Goal: Navigation & Orientation: Find specific page/section

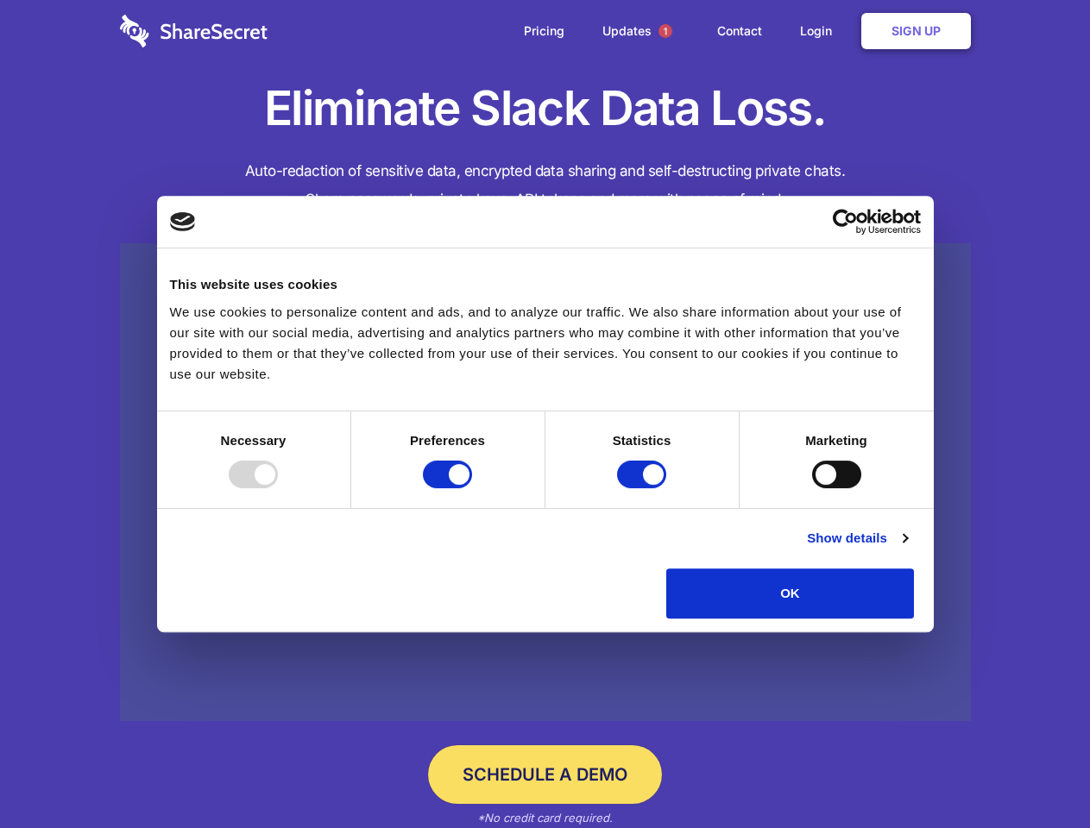
click at [278, 488] on div at bounding box center [253, 475] width 49 height 28
click at [472, 488] on input "Preferences" at bounding box center [447, 475] width 49 height 28
checkbox input "false"
click at [644, 488] on input "Statistics" at bounding box center [641, 475] width 49 height 28
checkbox input "false"
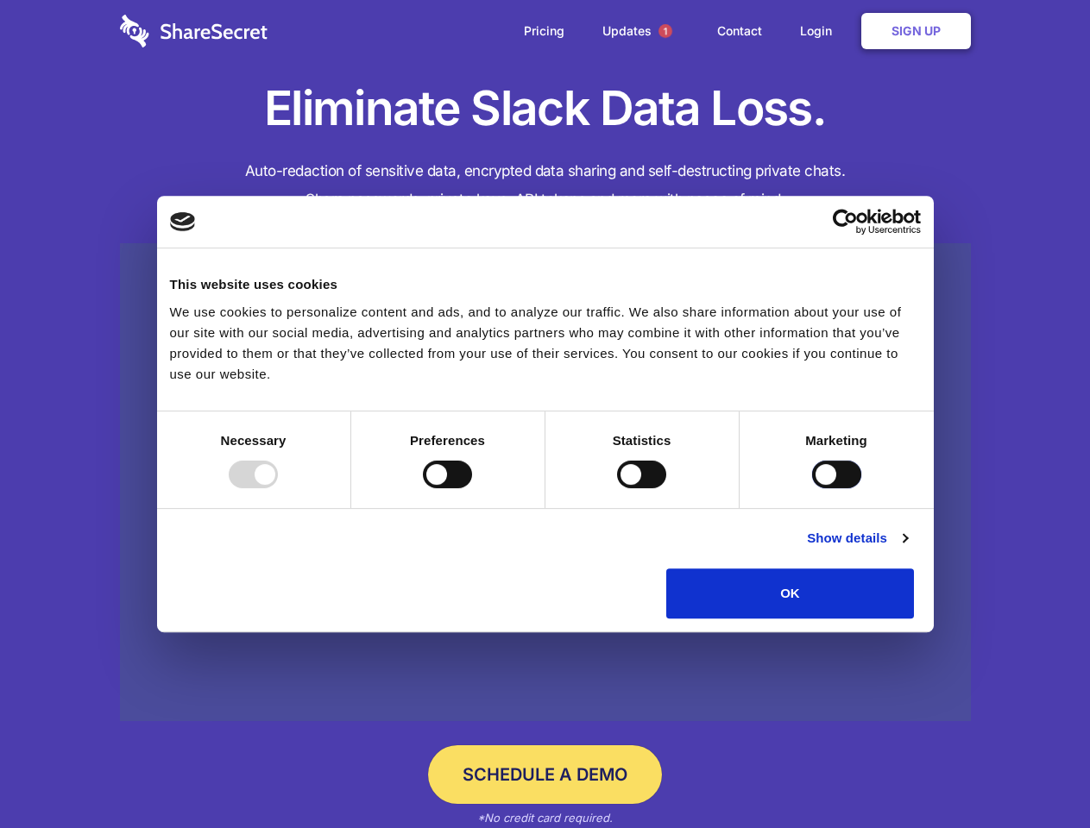
click at [812, 488] on input "Marketing" at bounding box center [836, 475] width 49 height 28
checkbox input "true"
click at [907, 549] on link "Show details" at bounding box center [857, 538] width 100 height 21
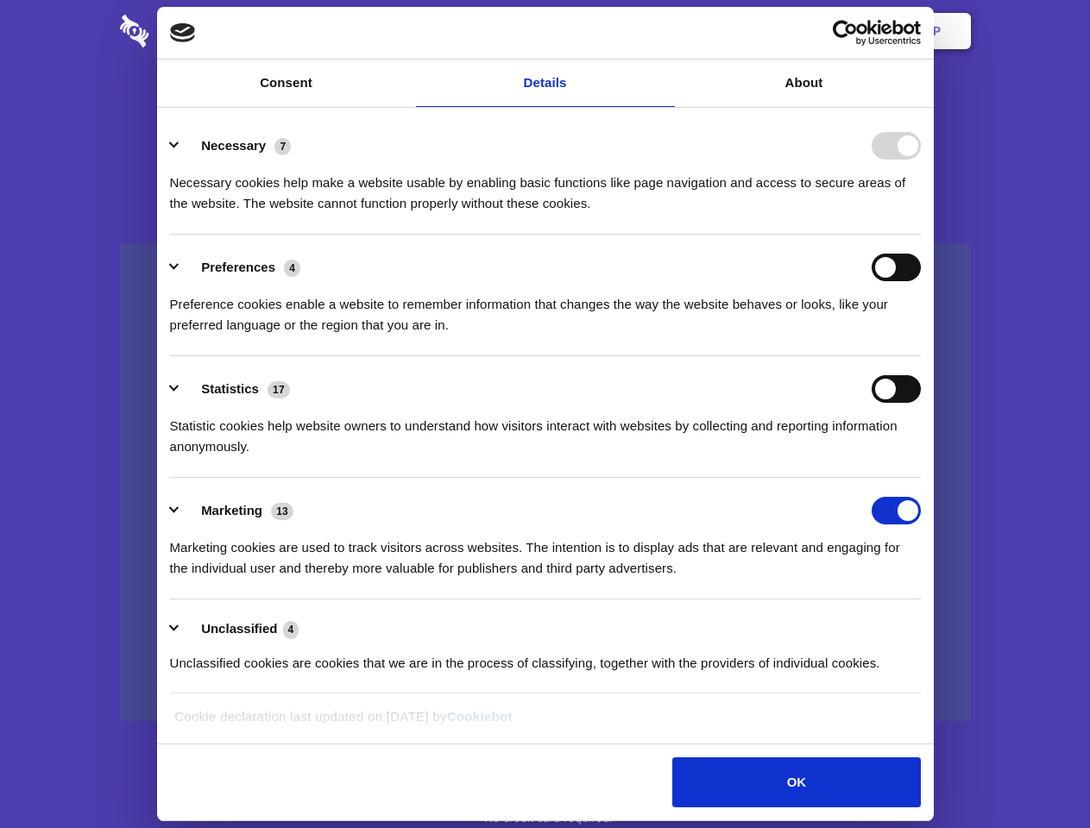
click at [920, 235] on li "Necessary 7 Necessary cookies help make a website usable by enabling basic func…" at bounding box center [545, 174] width 751 height 122
click at [664, 31] on span "1" at bounding box center [665, 31] width 14 height 14
